Goal: Find specific page/section: Find specific page/section

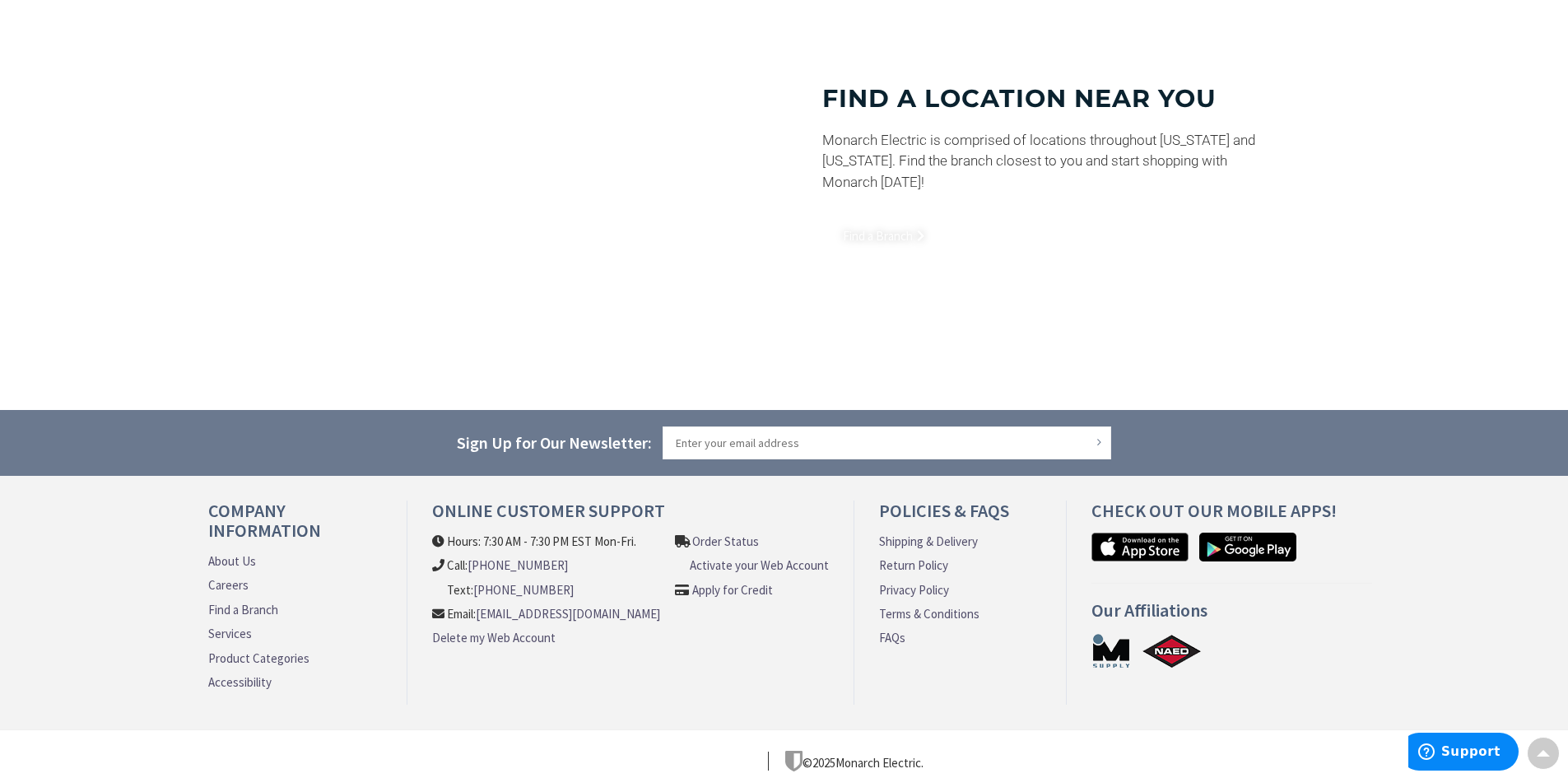
scroll to position [1207, 0]
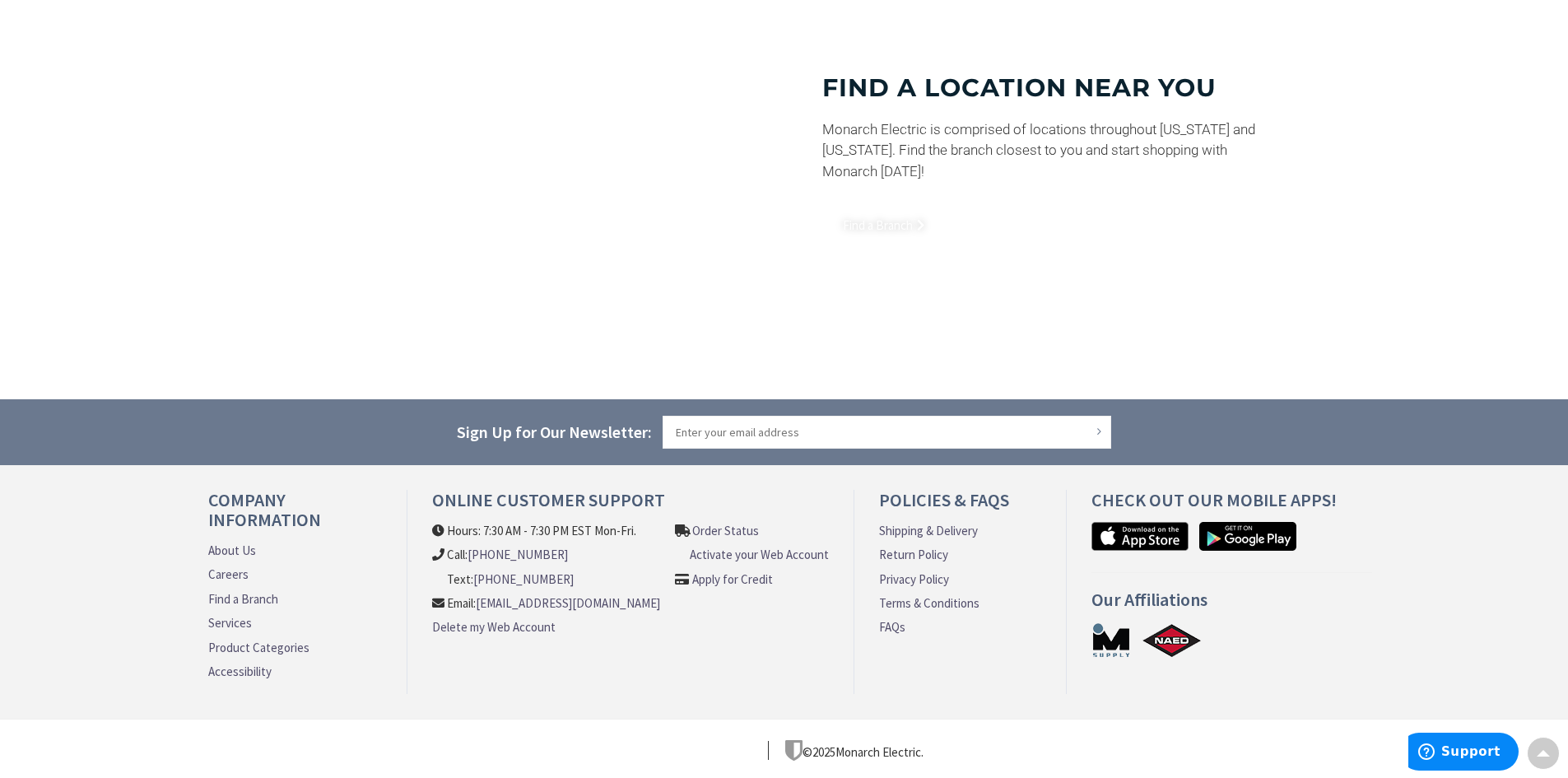
click at [259, 590] on link "Find a Branch" at bounding box center [243, 598] width 70 height 18
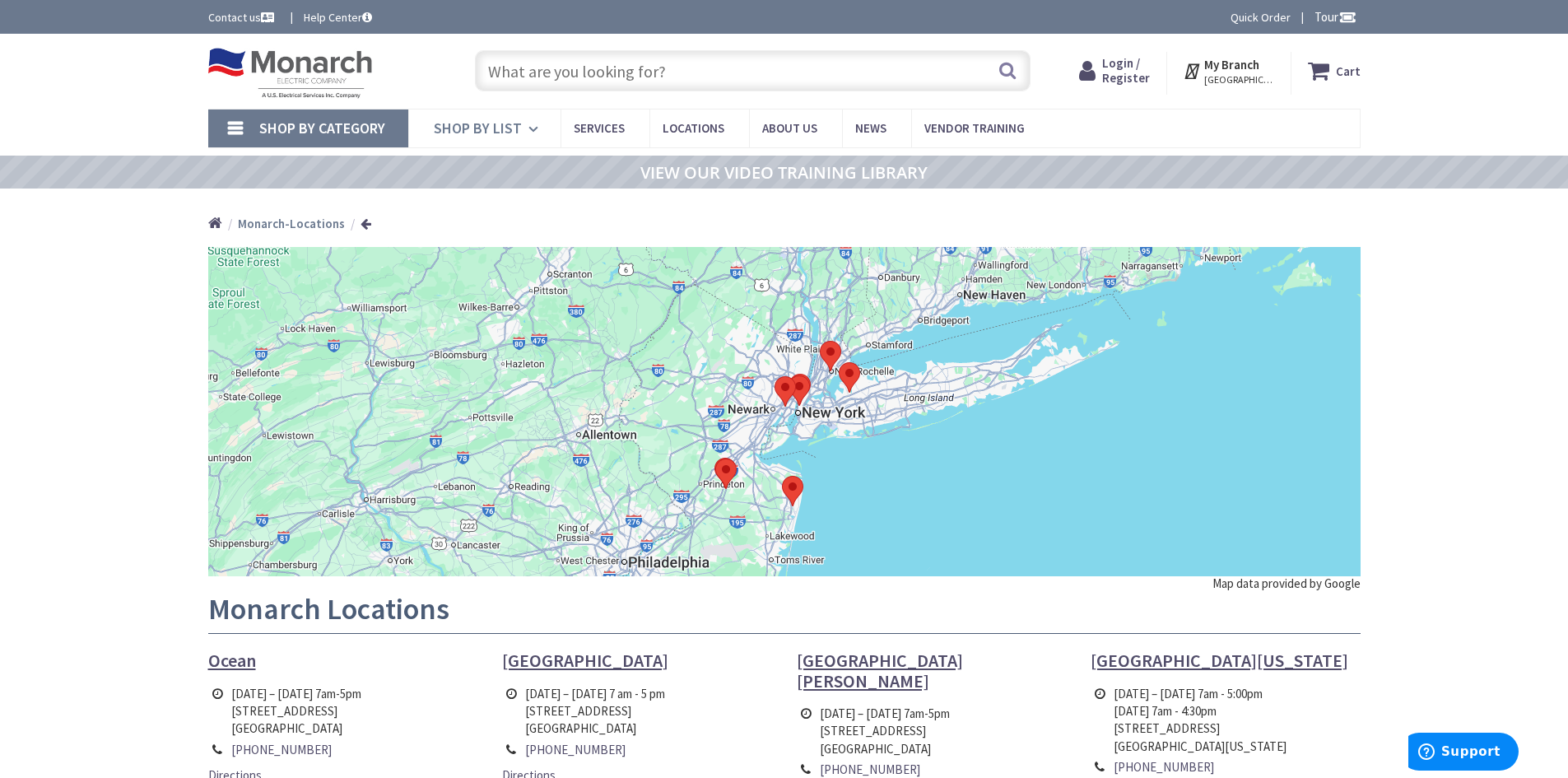
click at [529, 130] on icon at bounding box center [536, 129] width 16 height 36
click at [530, 126] on icon at bounding box center [536, 129] width 16 height 36
click at [530, 129] on icon at bounding box center [536, 129] width 16 height 36
click at [534, 129] on icon at bounding box center [536, 129] width 16 height 36
click at [536, 130] on icon at bounding box center [536, 129] width 16 height 36
